Goal: Transaction & Acquisition: Purchase product/service

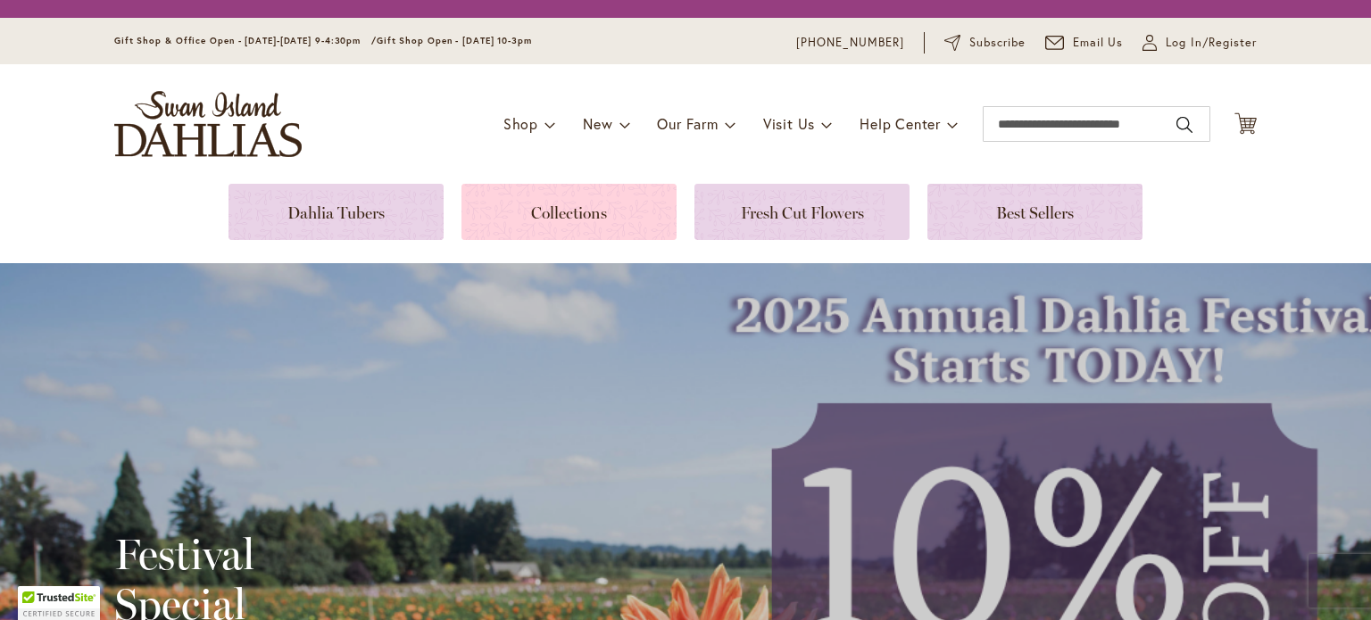
click at [560, 218] on link at bounding box center [568, 212] width 215 height 56
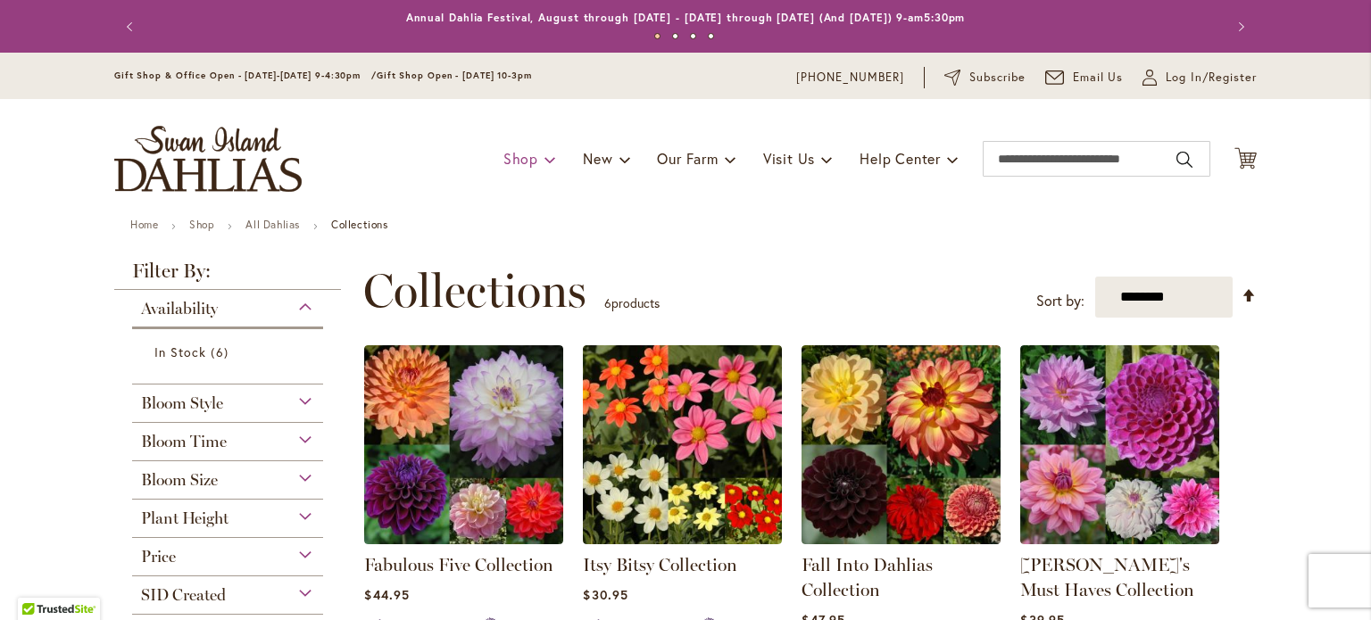
click at [521, 164] on span "Shop" at bounding box center [520, 158] width 35 height 19
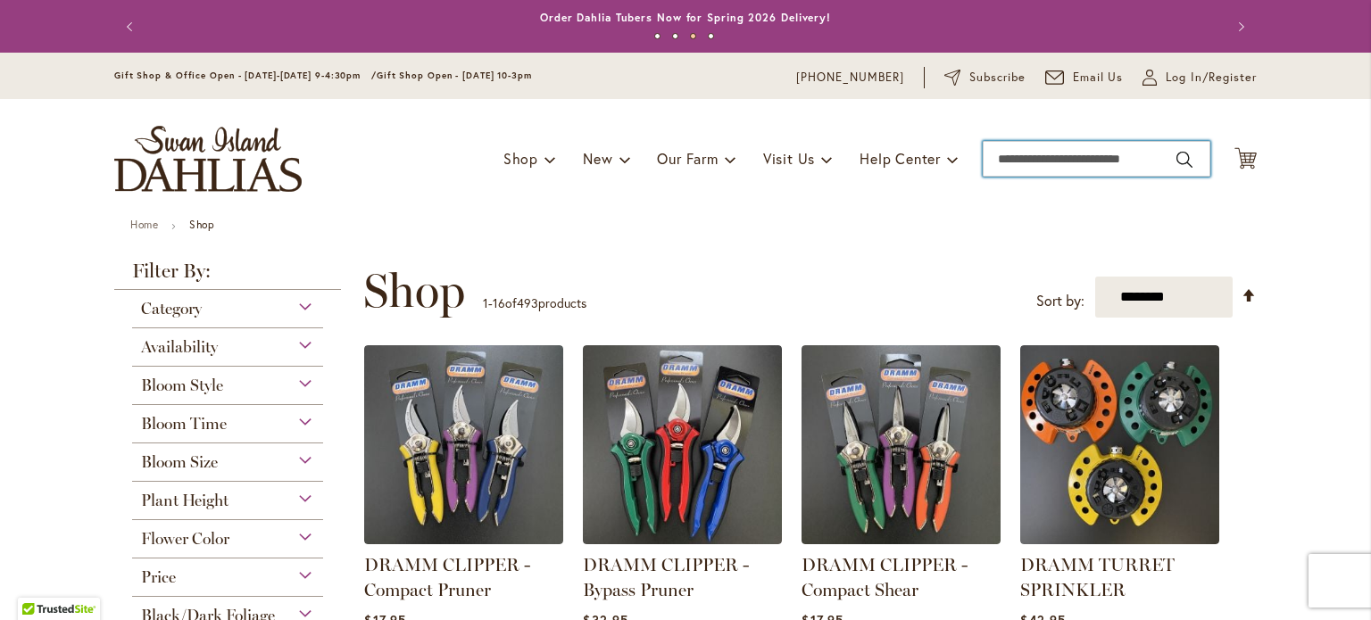
click at [1049, 151] on input "Search" at bounding box center [1097, 159] width 228 height 36
type input "*"
click at [1037, 156] on input "Search" at bounding box center [1097, 159] width 228 height 36
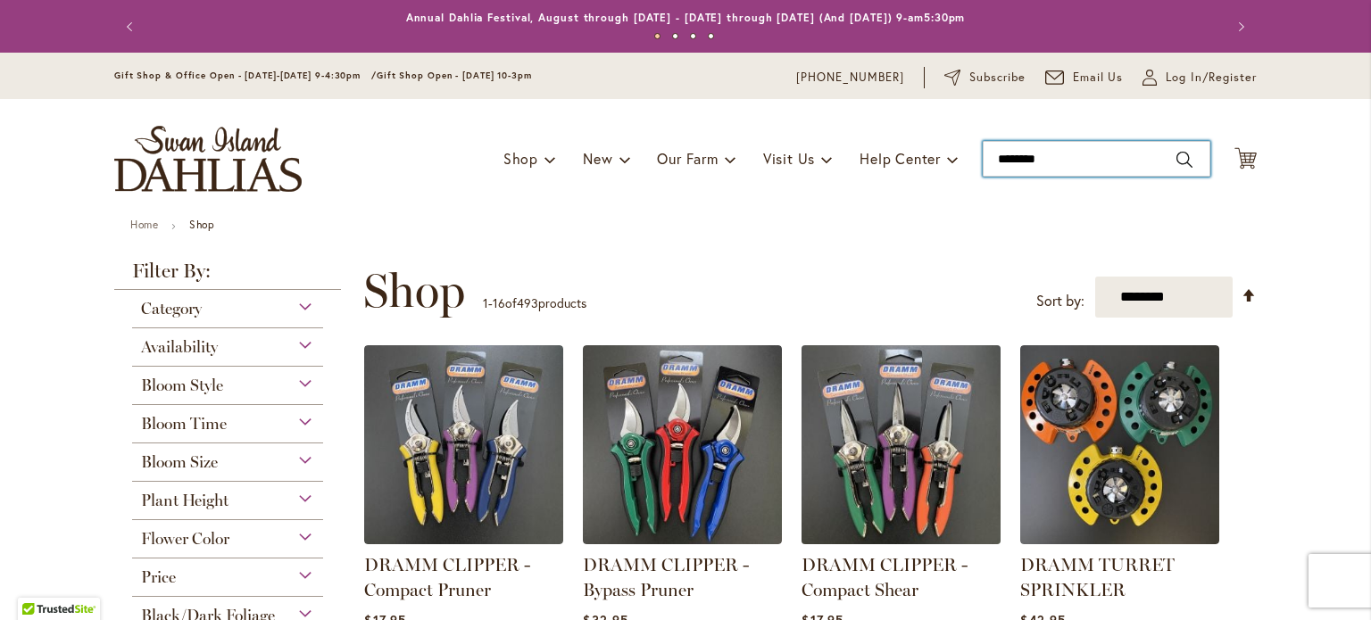
type input "*********"
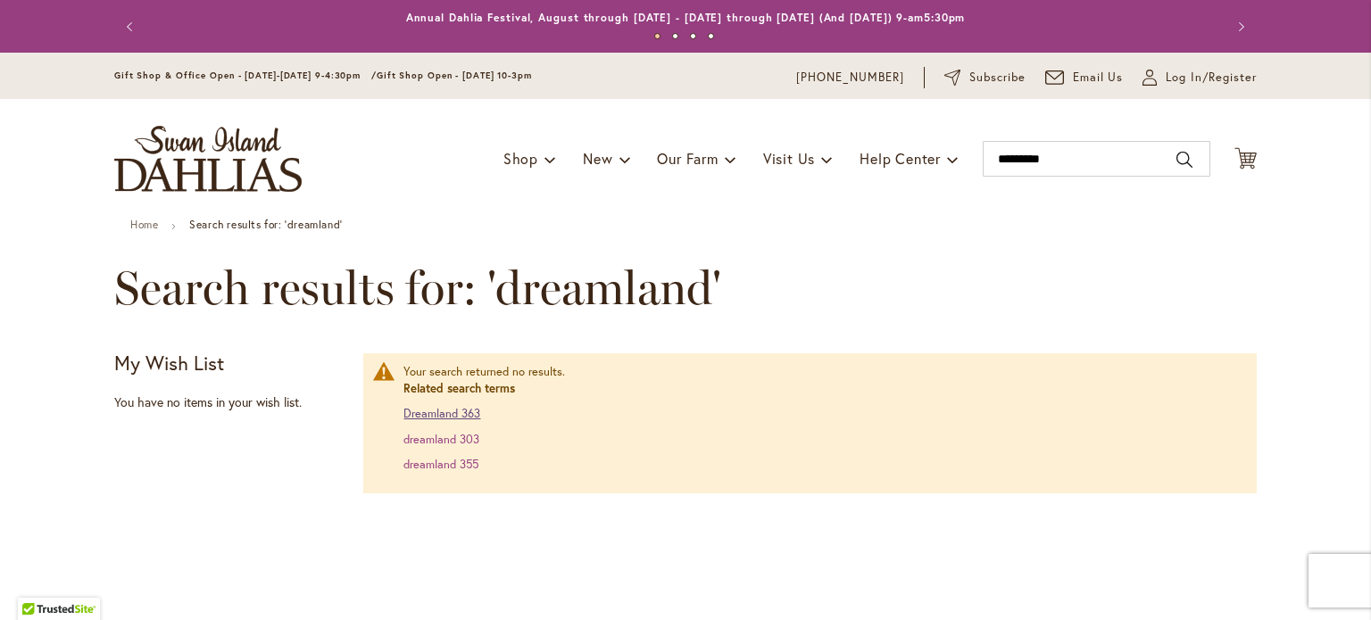
click at [450, 407] on link "Dreamland 363" at bounding box center [441, 413] width 77 height 15
